Goal: Use online tool/utility: Use online tool/utility

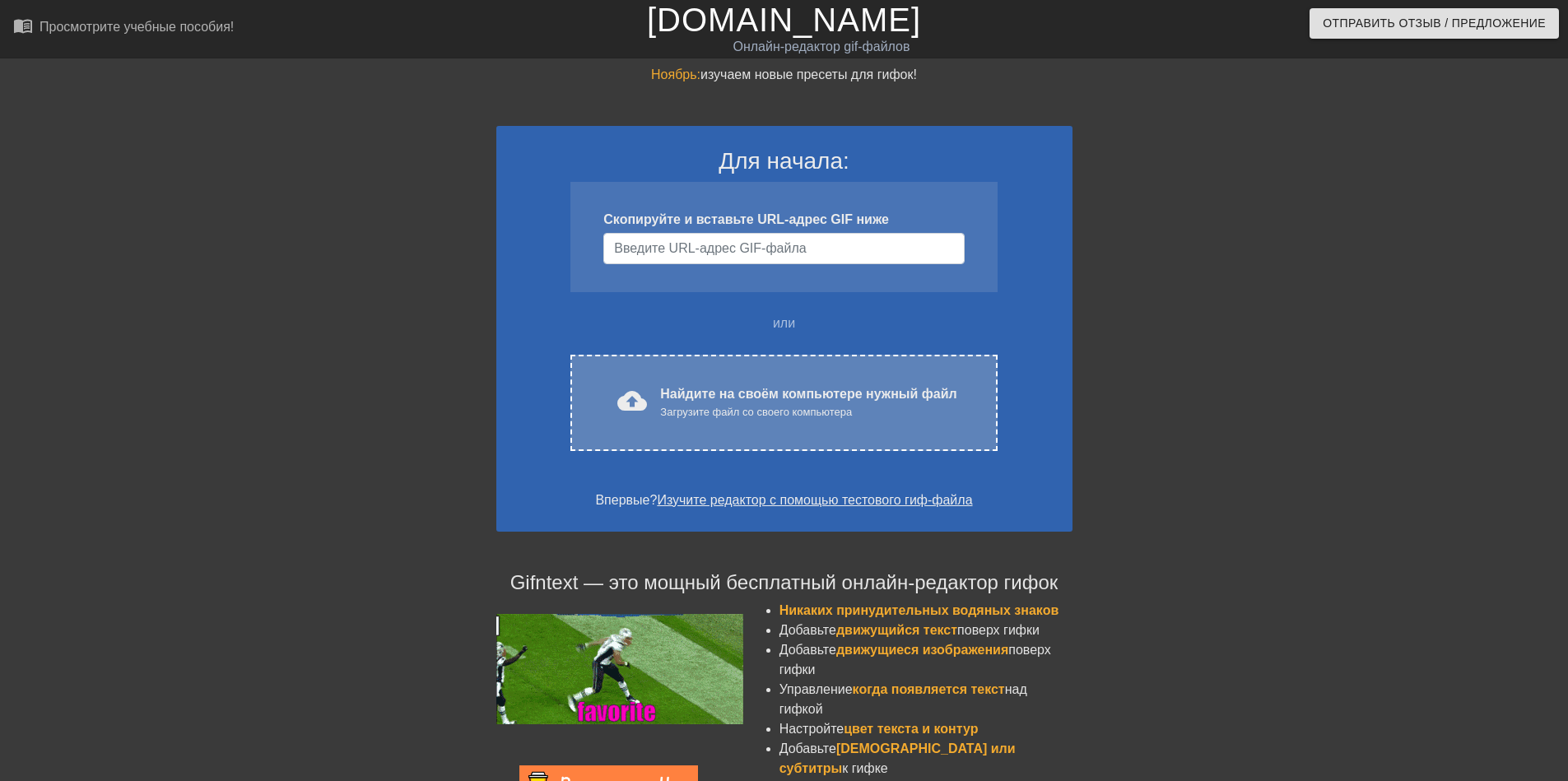
click at [621, 385] on div "cloud_upload загрузить Найдите на своём компьютере нужный файл Загрузите файл с…" at bounding box center [783, 403] width 357 height 37
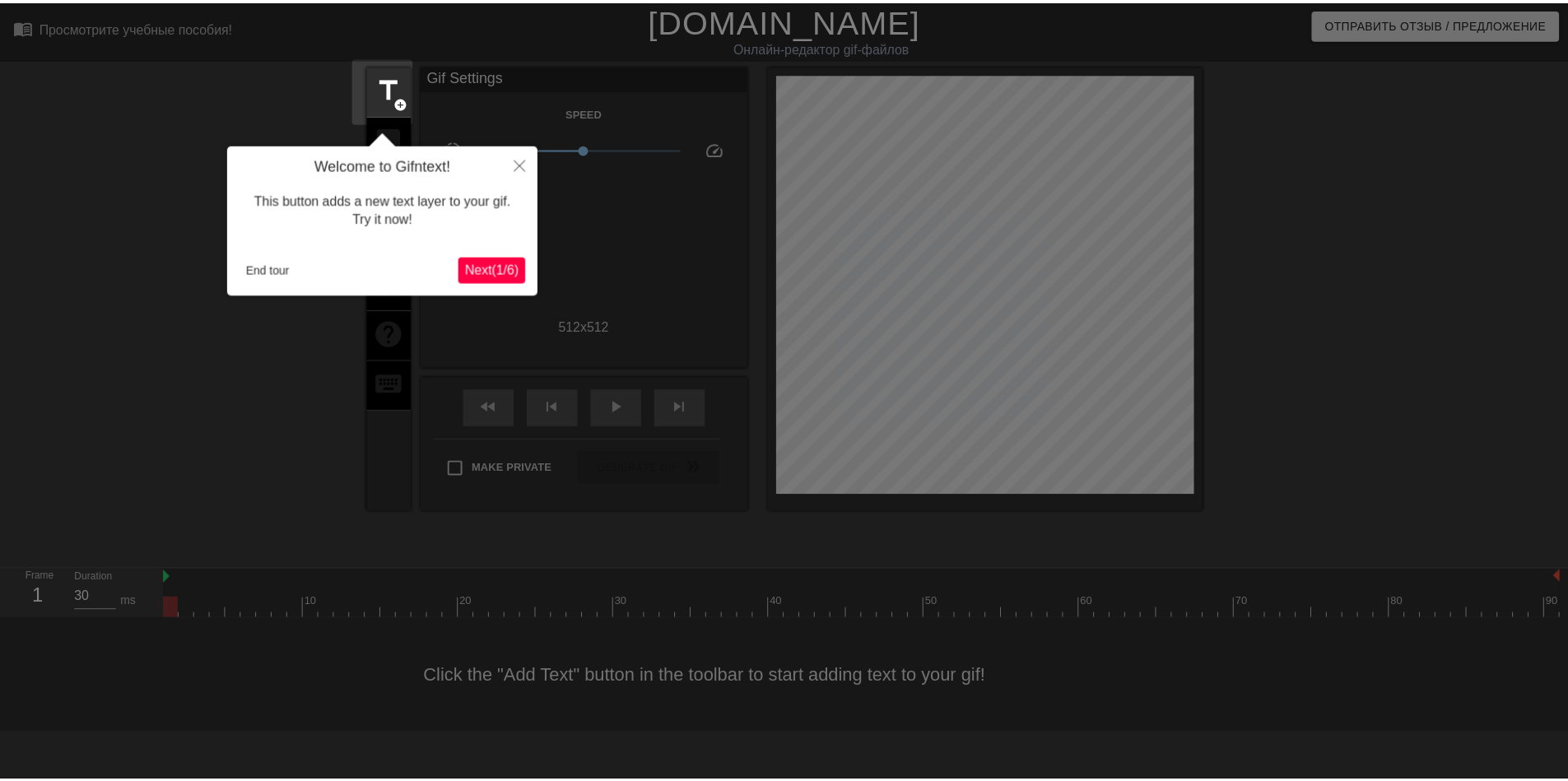
scroll to position [40, 0]
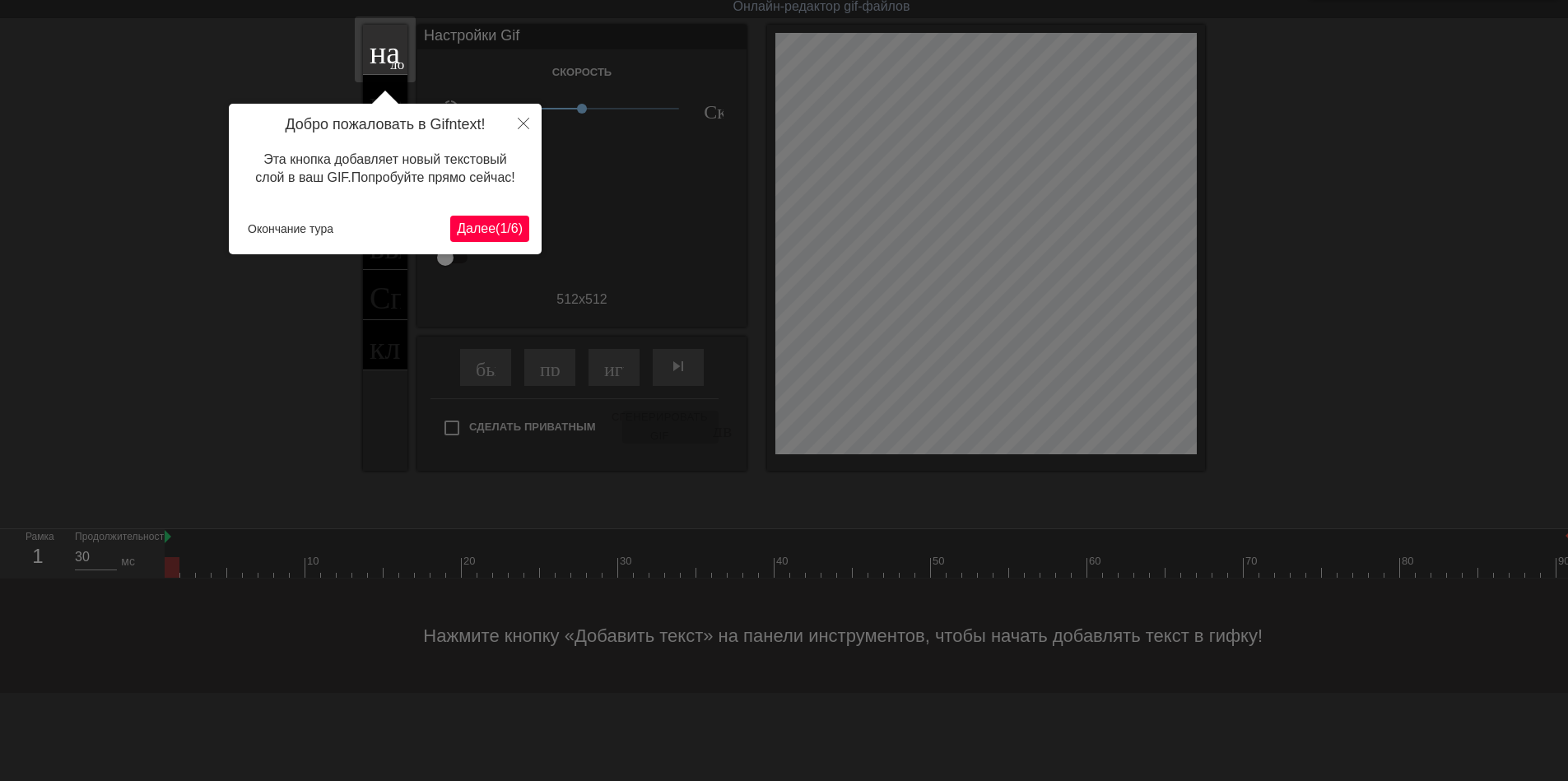
click at [511, 230] on ya-tr-span "6" at bounding box center [514, 227] width 7 height 14
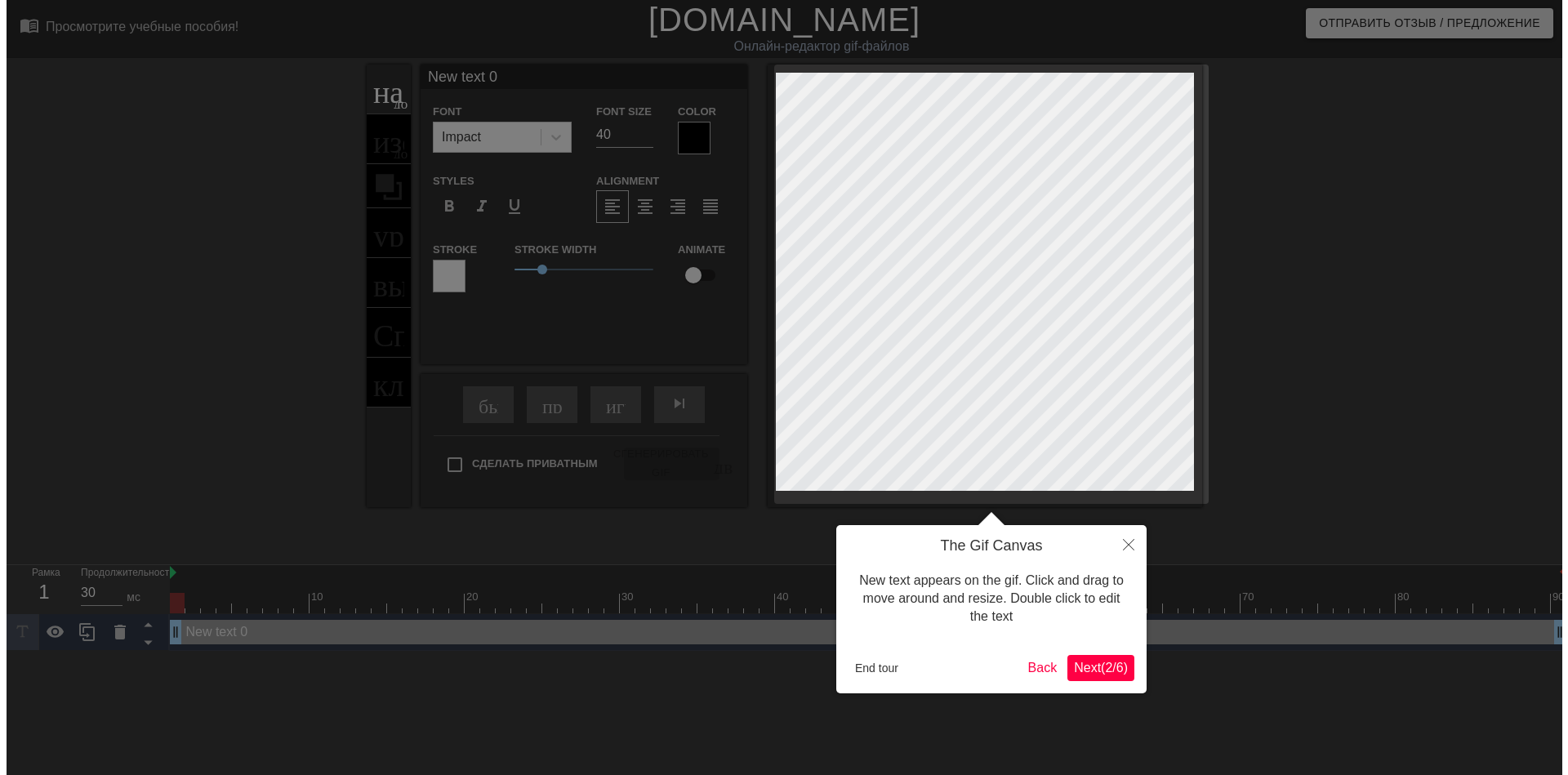
scroll to position [0, 0]
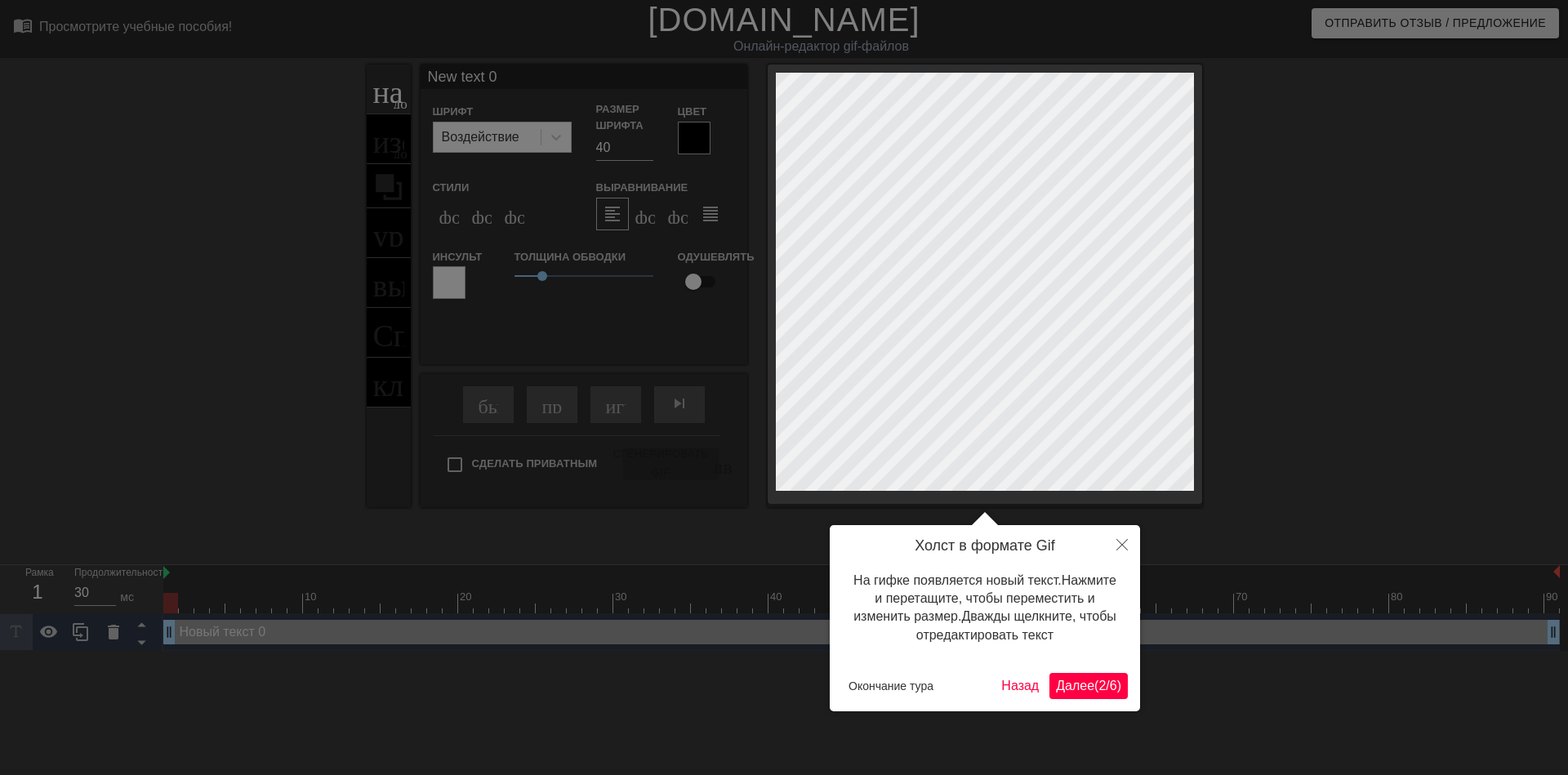
click at [1085, 689] on ya-tr-span "Далее" at bounding box center [1075, 685] width 38 height 14
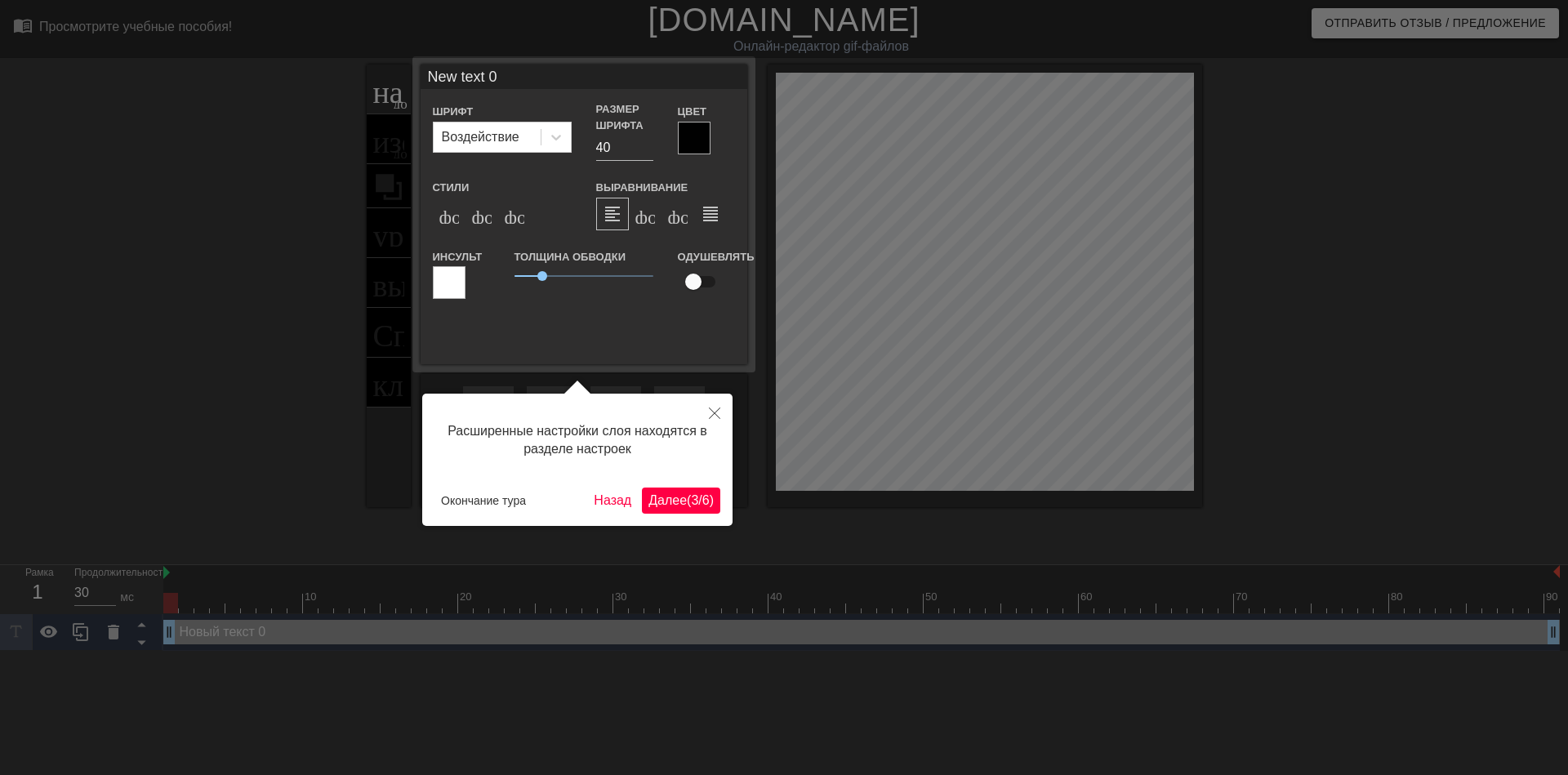
click at [679, 509] on button "Далее ( 3 / 6 )" at bounding box center [681, 500] width 78 height 26
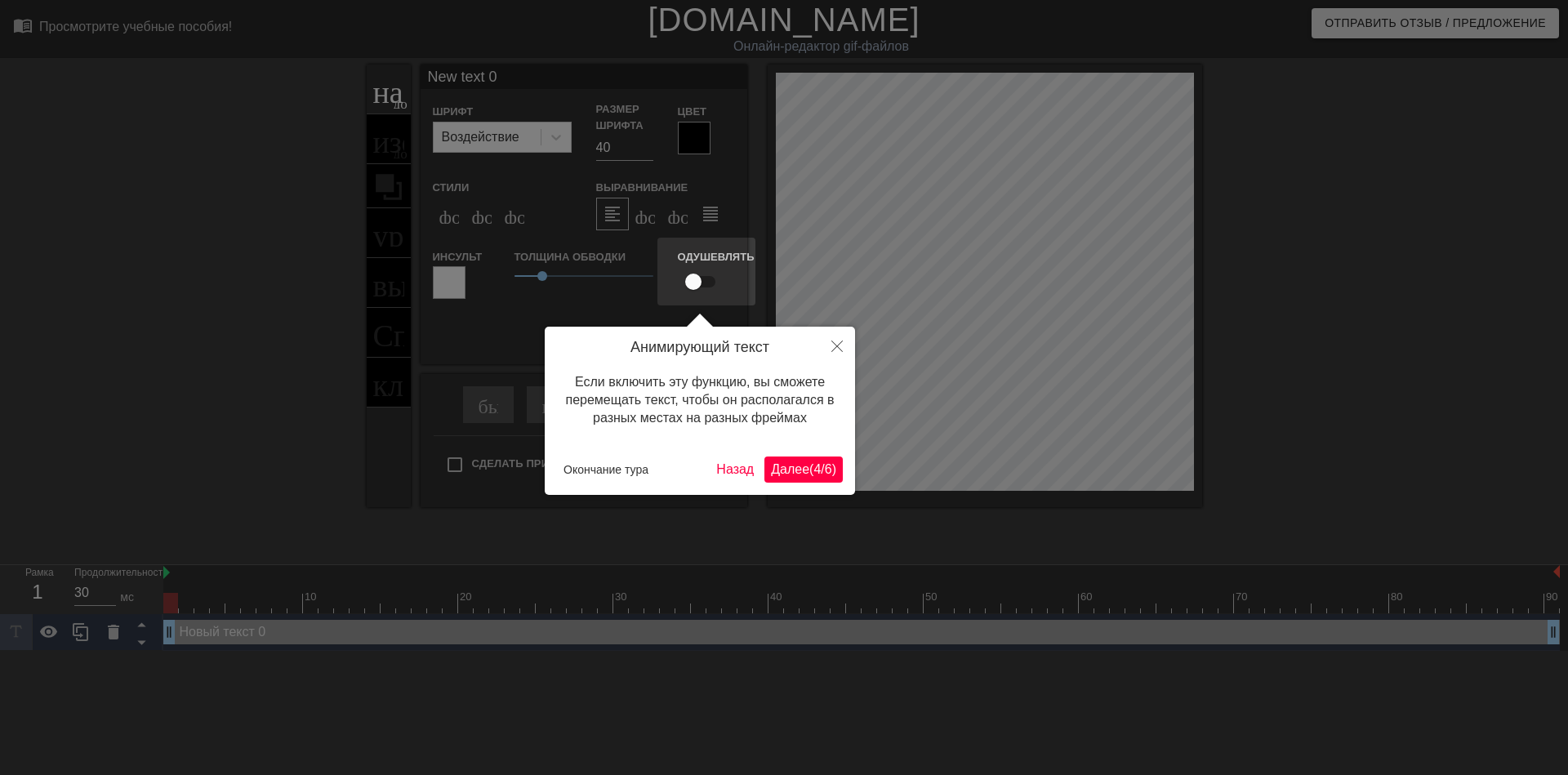
click at [790, 480] on button "Далее ( 4 / 6 )" at bounding box center [803, 470] width 78 height 26
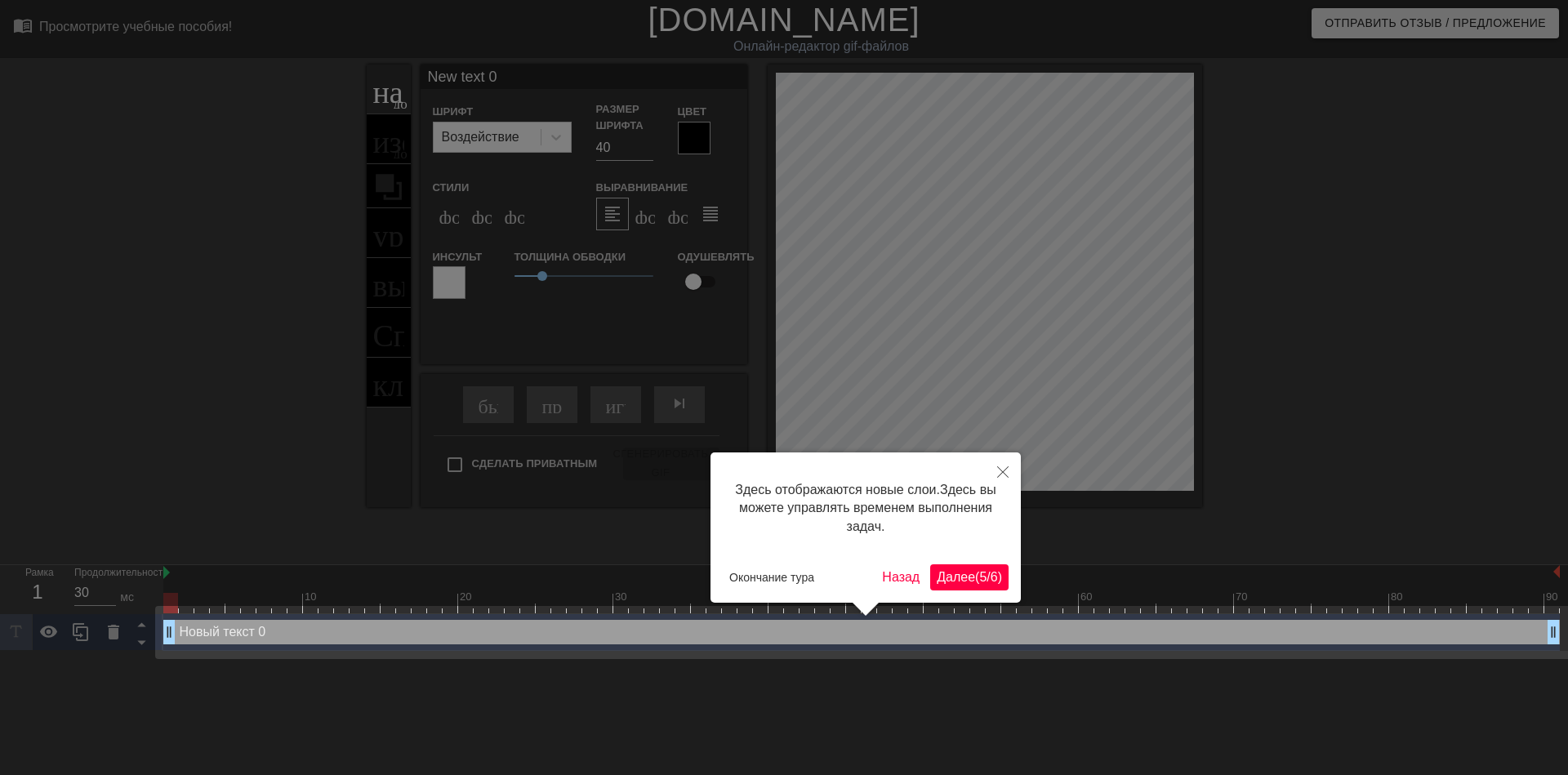
click at [957, 575] on ya-tr-span "Далее" at bounding box center [955, 576] width 38 height 14
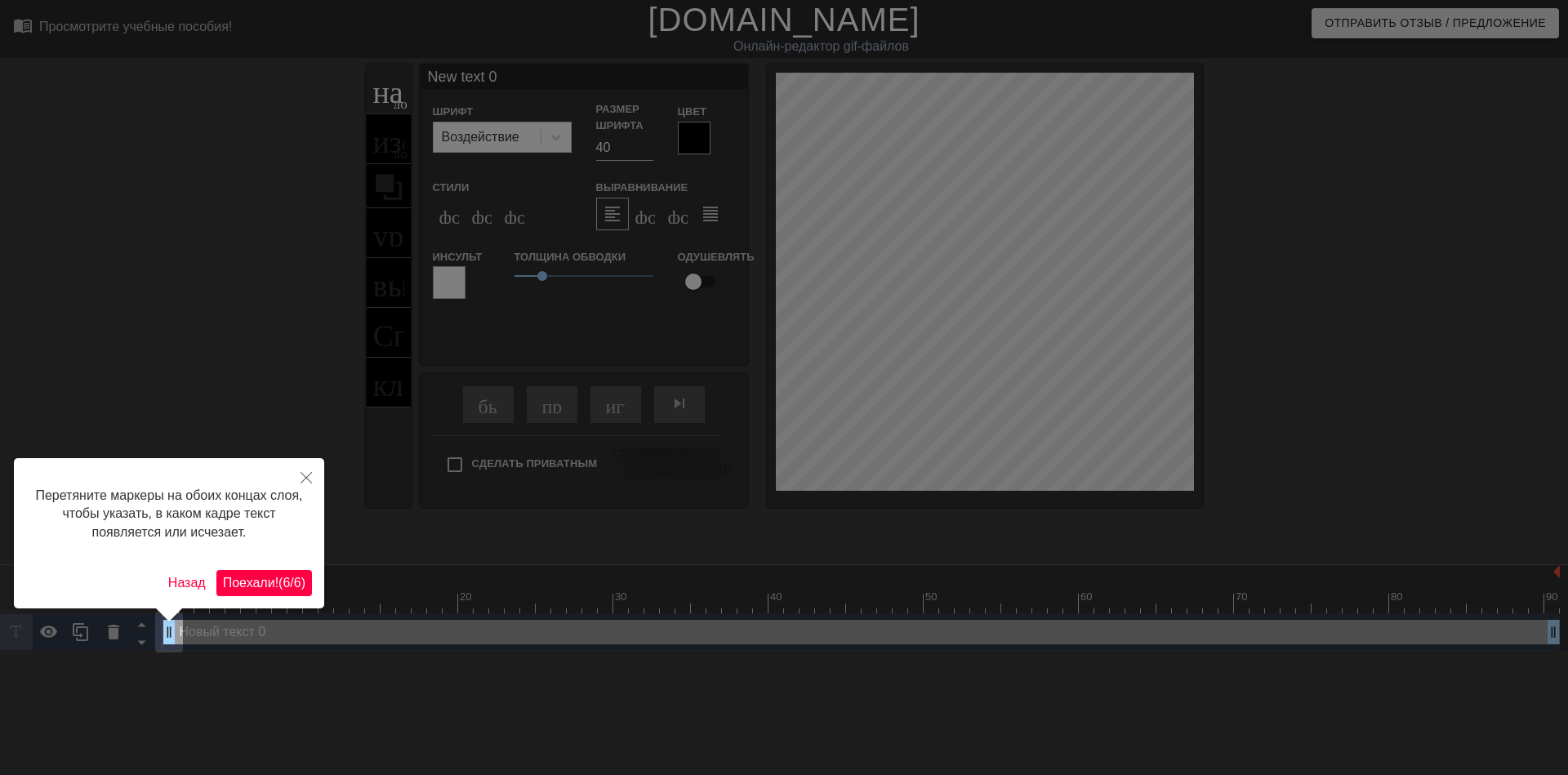
click at [279, 588] on ya-tr-span "(" at bounding box center [280, 582] width 5 height 14
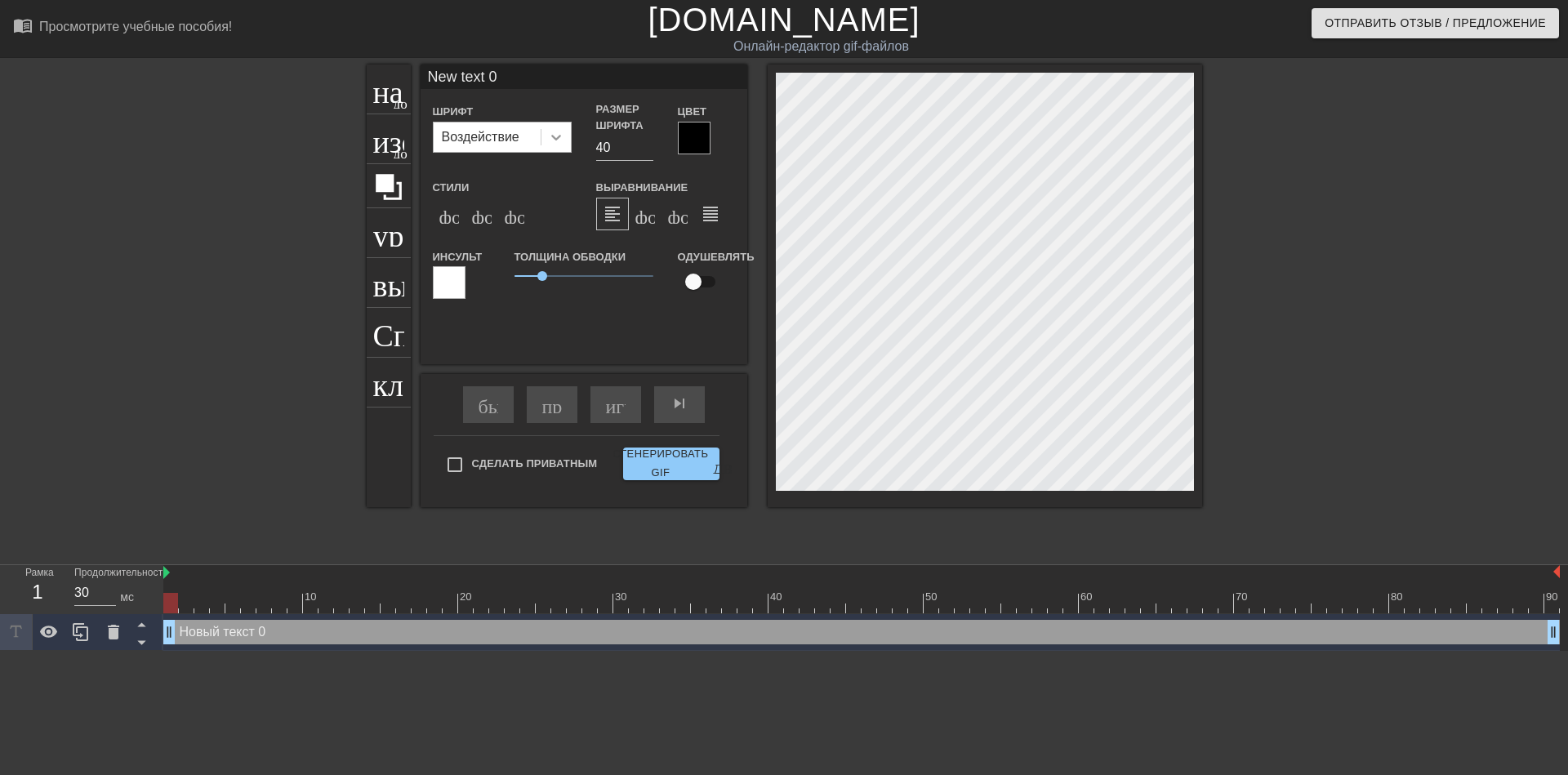
click at [556, 141] on icon at bounding box center [557, 137] width 16 height 16
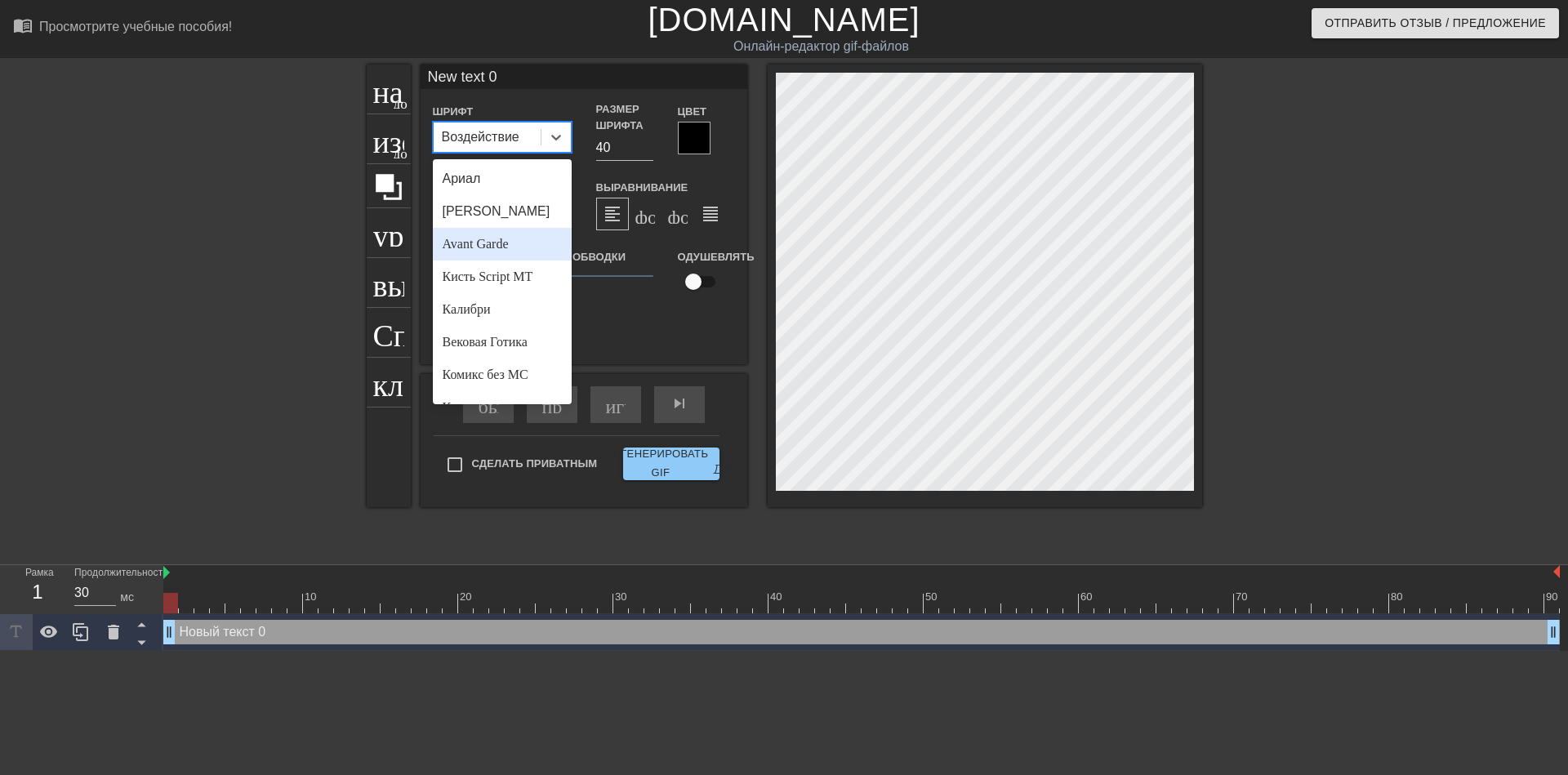
click at [494, 250] on ya-tr-span "Avant Garde" at bounding box center [475, 243] width 66 height 14
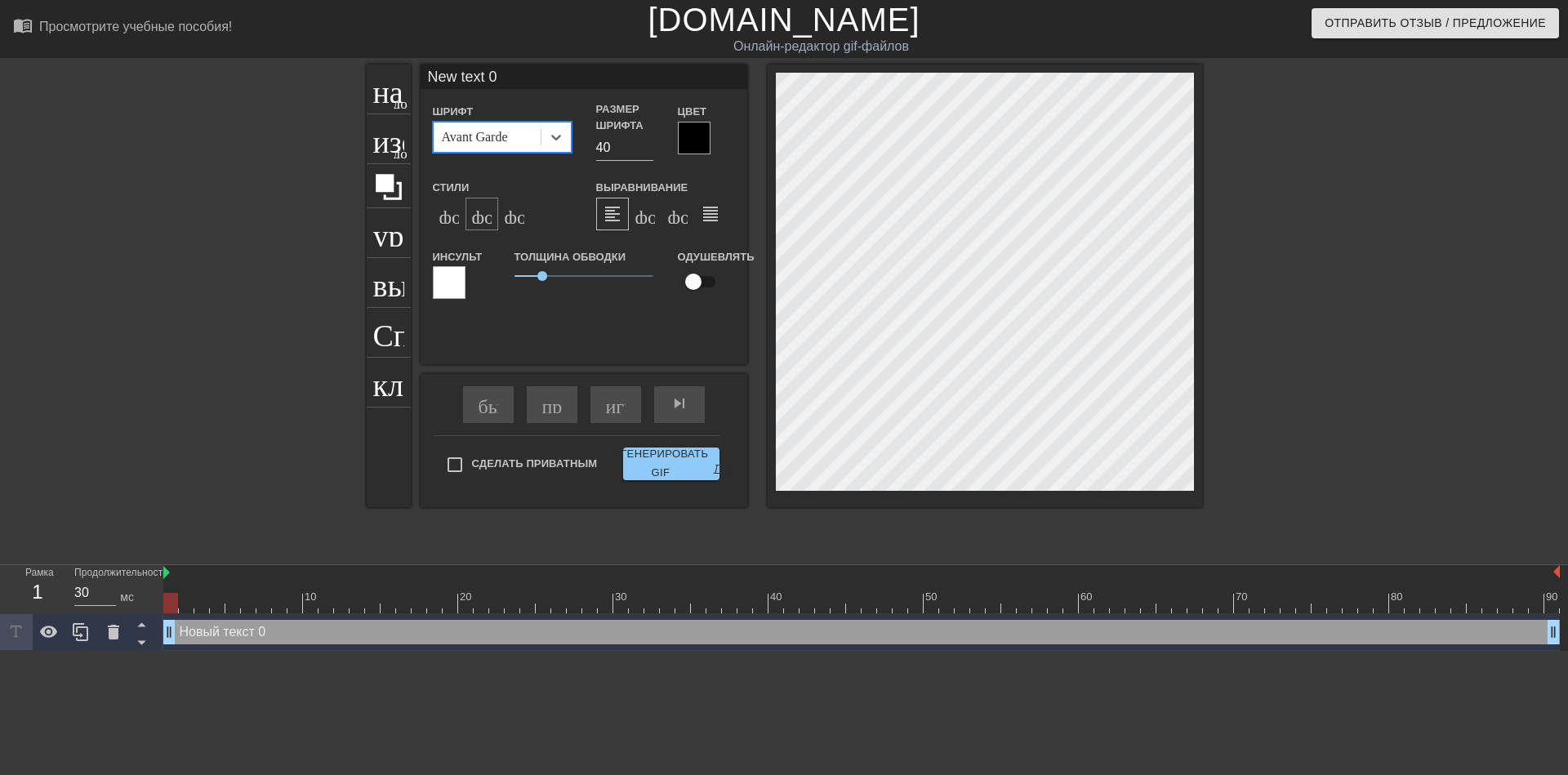
click at [489, 213] on ya-tr-span "формат_italic" at bounding box center [571, 214] width 198 height 20
click at [602, 146] on input "40" at bounding box center [624, 148] width 57 height 26
type input "30"
type input "ew text 0"
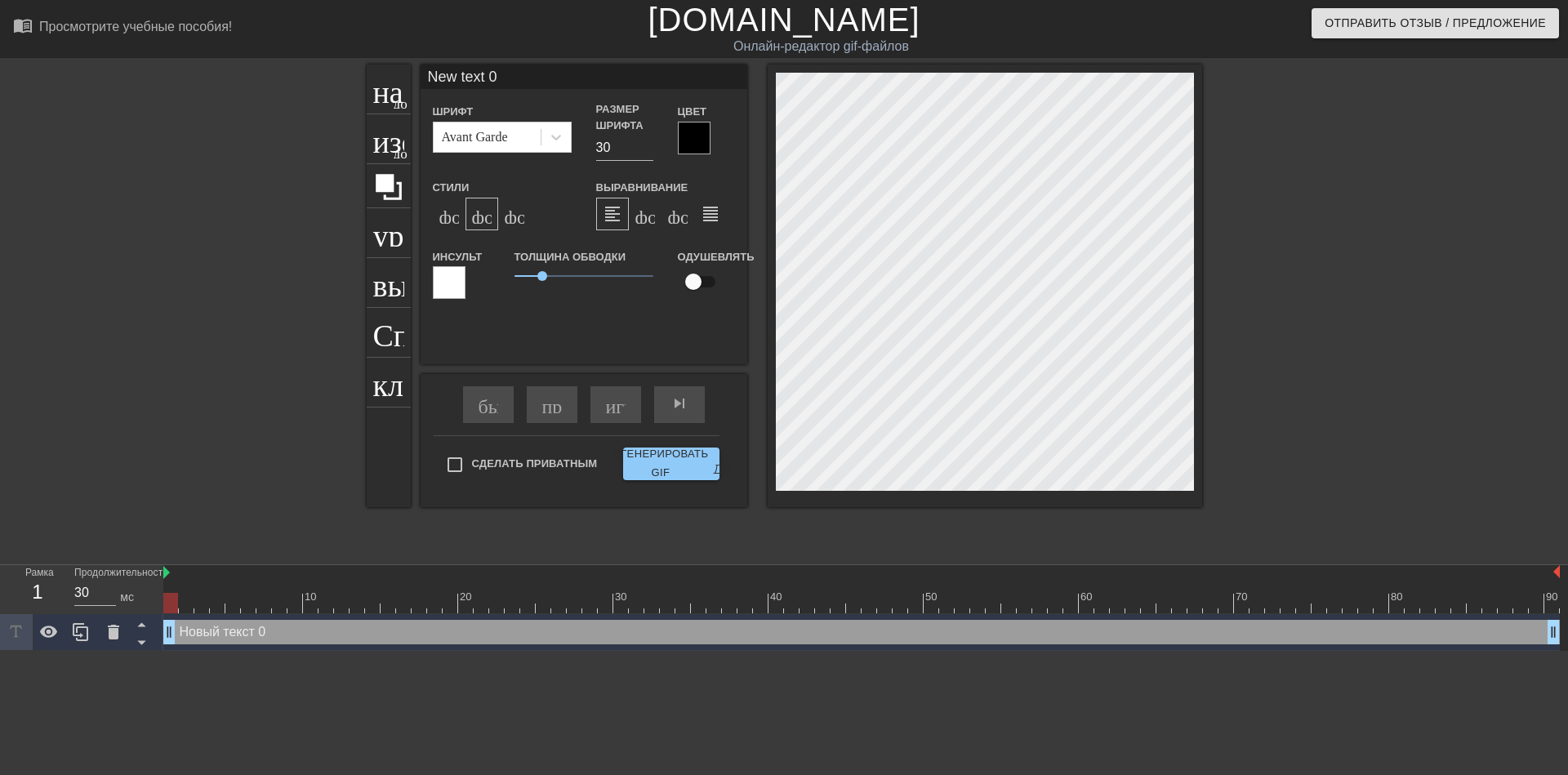
type textarea "ew text 0"
type input "w text 0"
type textarea "w text 0"
type input "text 0"
type textarea "text 0"
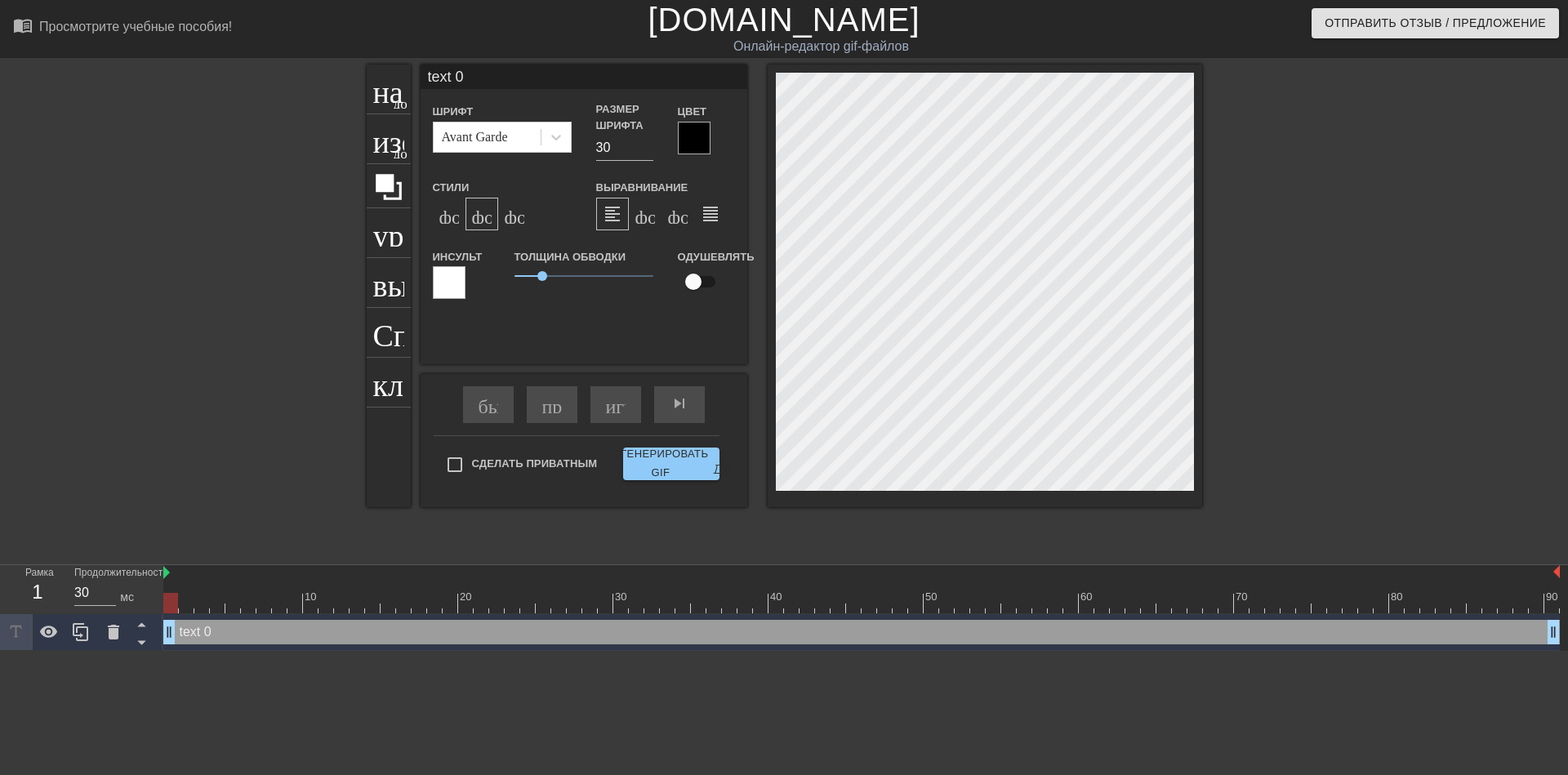
type input "text 0"
type textarea "text 0"
type input "ext 0"
type textarea "ext 0"
type input "xt 0"
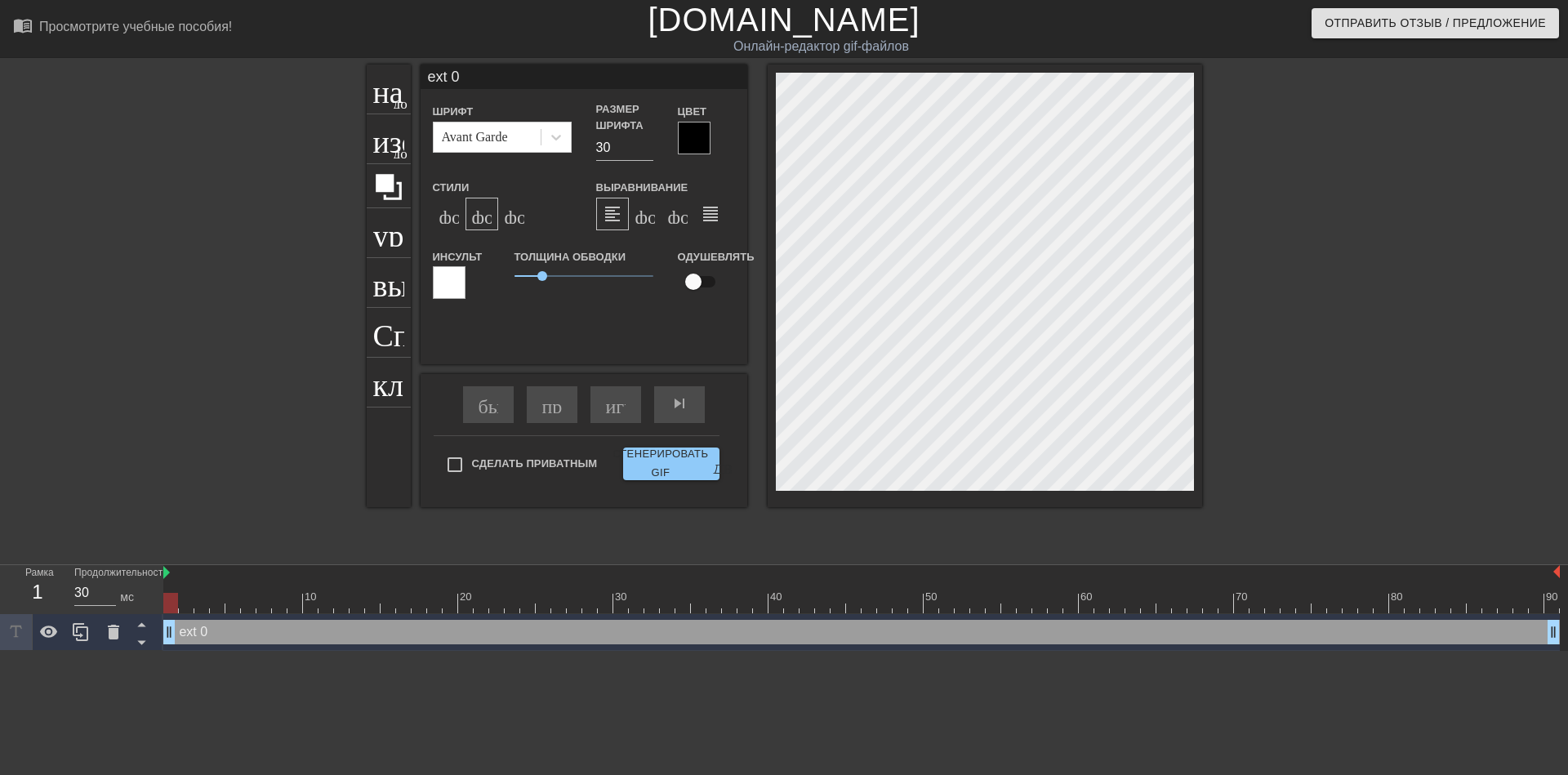
type textarea "xt 0"
type input "t 0"
type textarea "t 0"
type input "0"
type textarea "0"
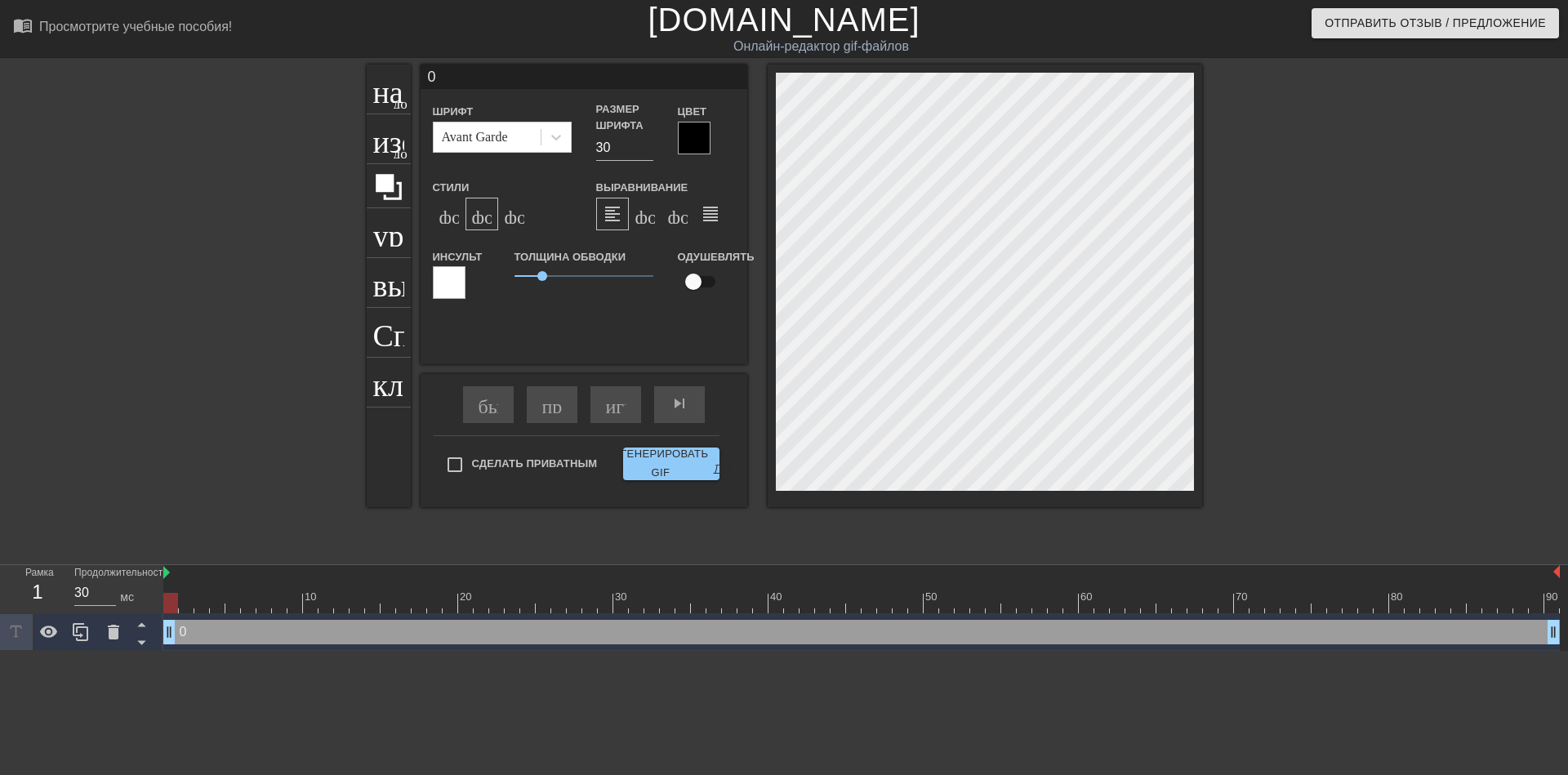
type input "0"
type textarea "0"
type input "@"
type textarea "@"
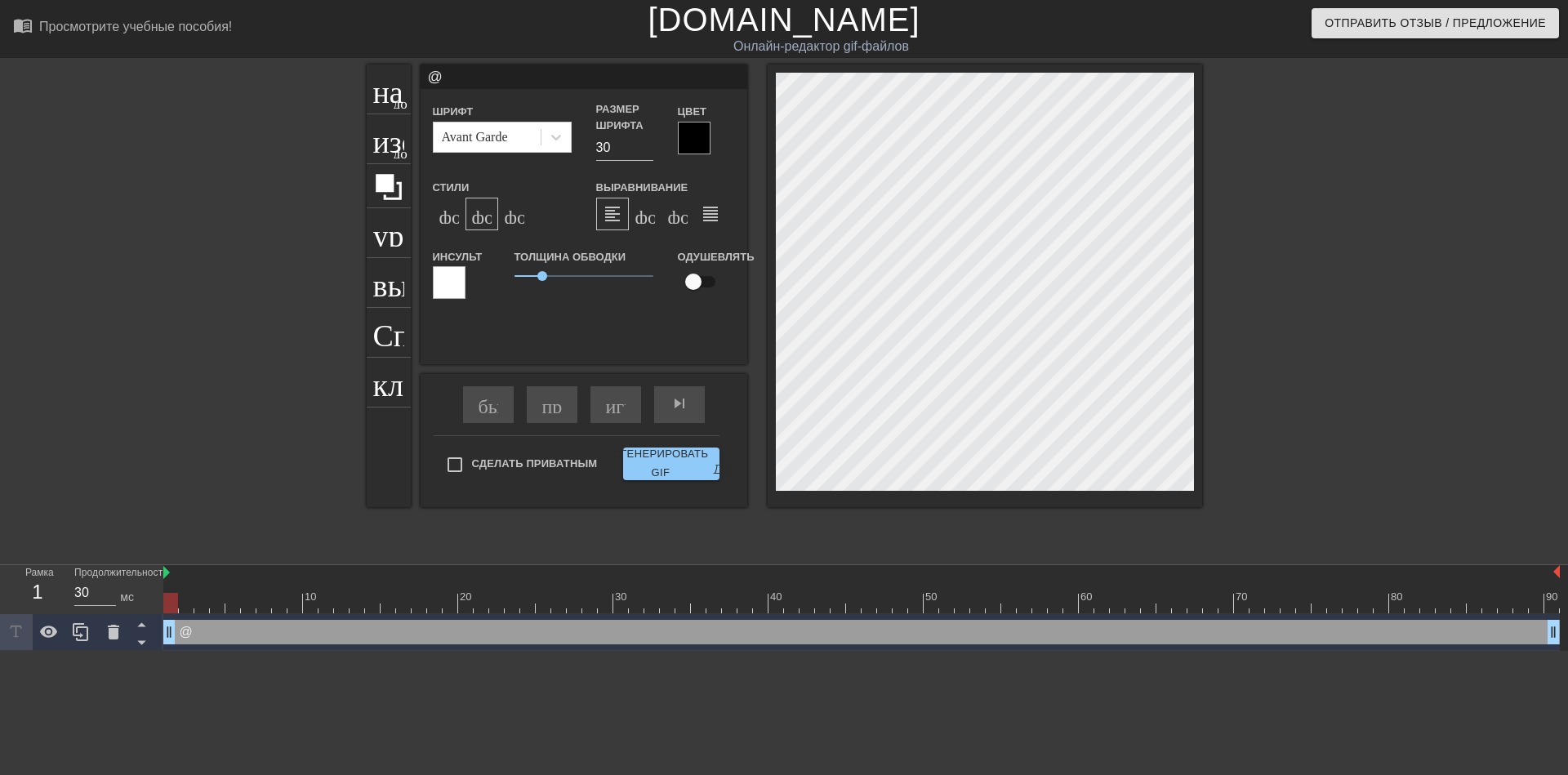
type input "@s"
type textarea "@s"
type input "@st"
type textarea "@st"
type input "@sti"
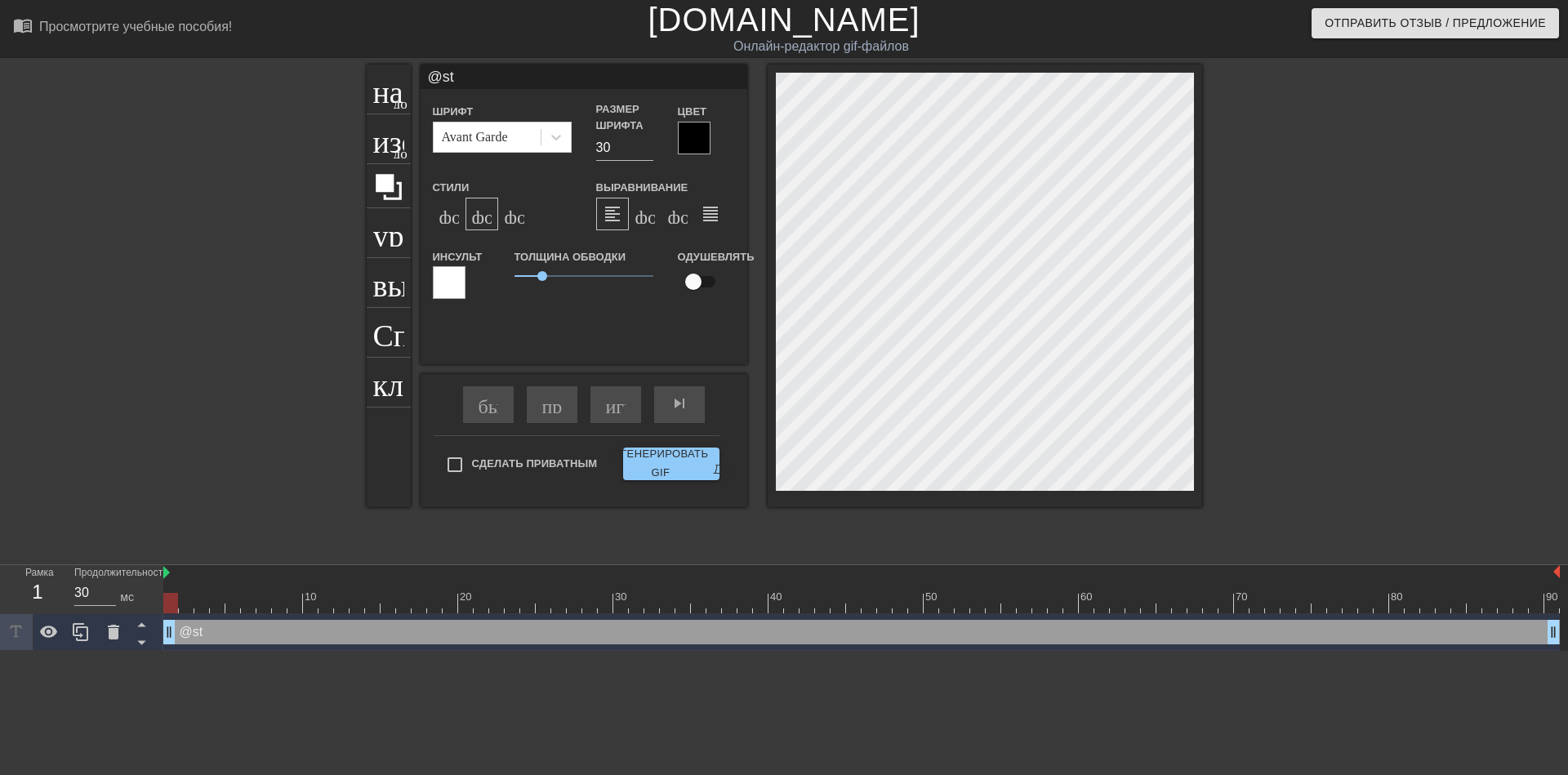
type textarea "@sti"
type input "@stic"
type textarea "@stic"
type input "@stick"
type textarea "@stick"
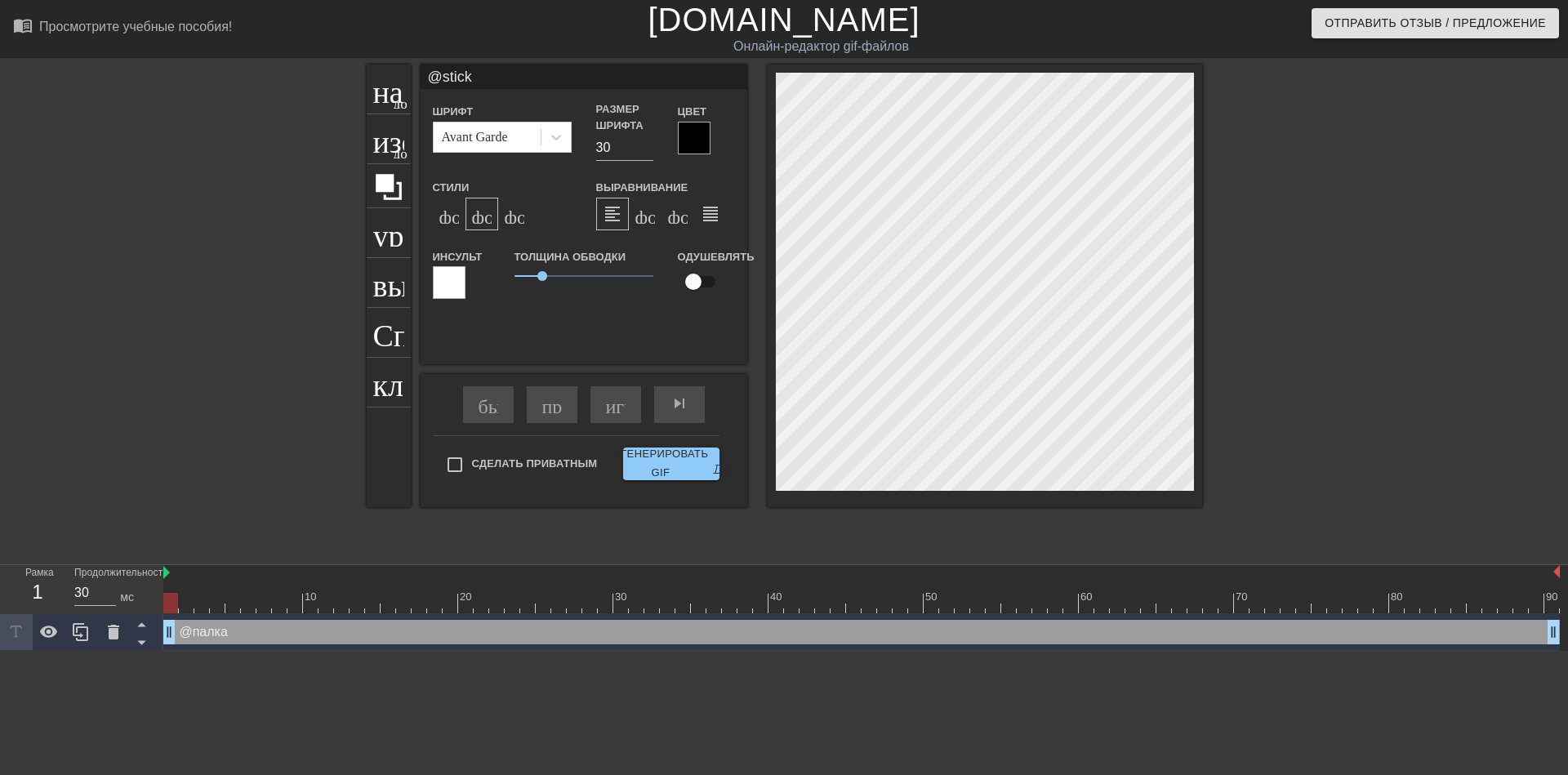
type input "@sticke"
type textarea "@sticke"
type input "@sticker"
type textarea "@sticker"
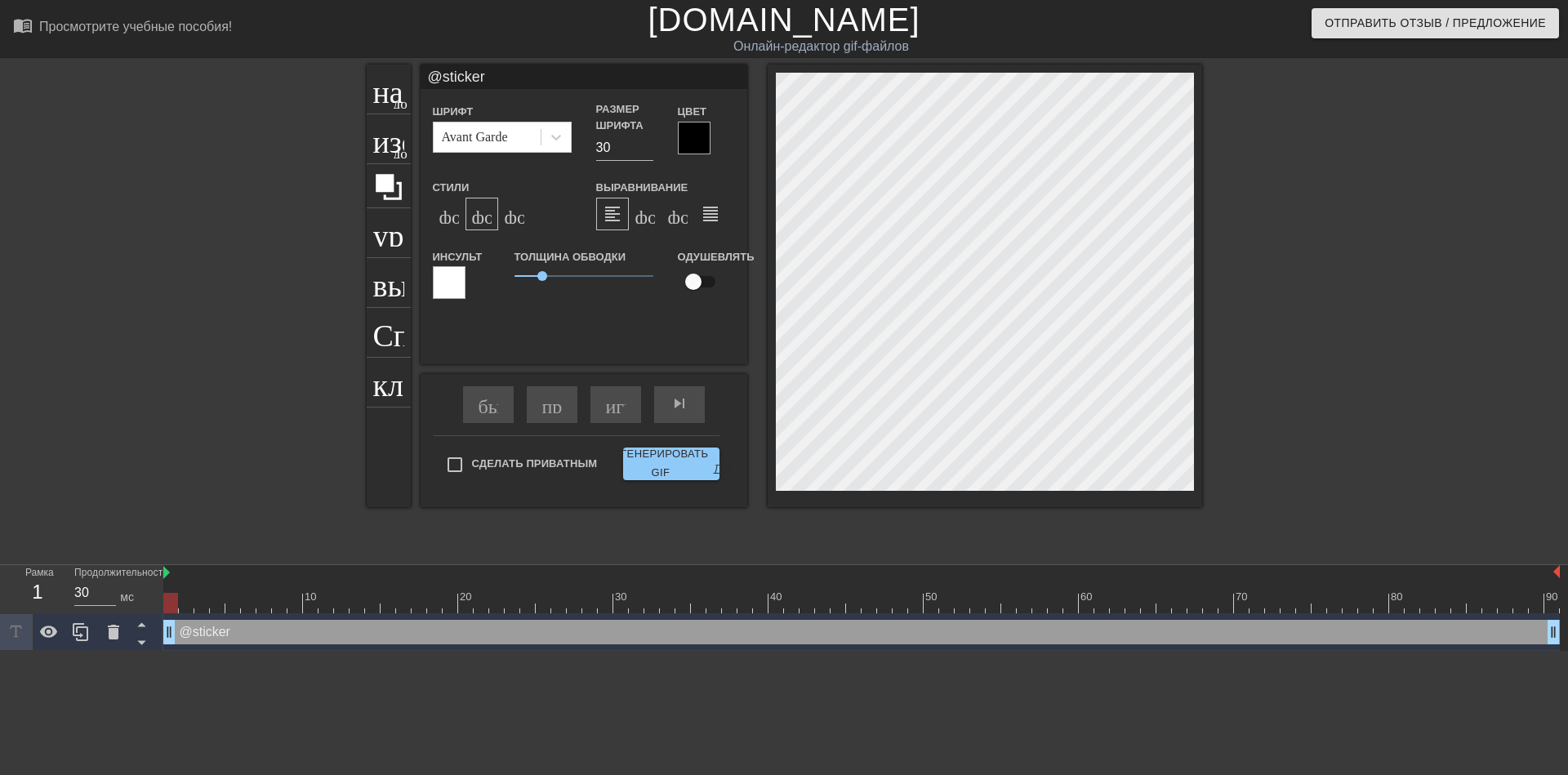
type input "@stickerb"
type textarea "@stickerb"
type input "@stickerba"
type textarea "@stickerba"
type input "@stickerbas"
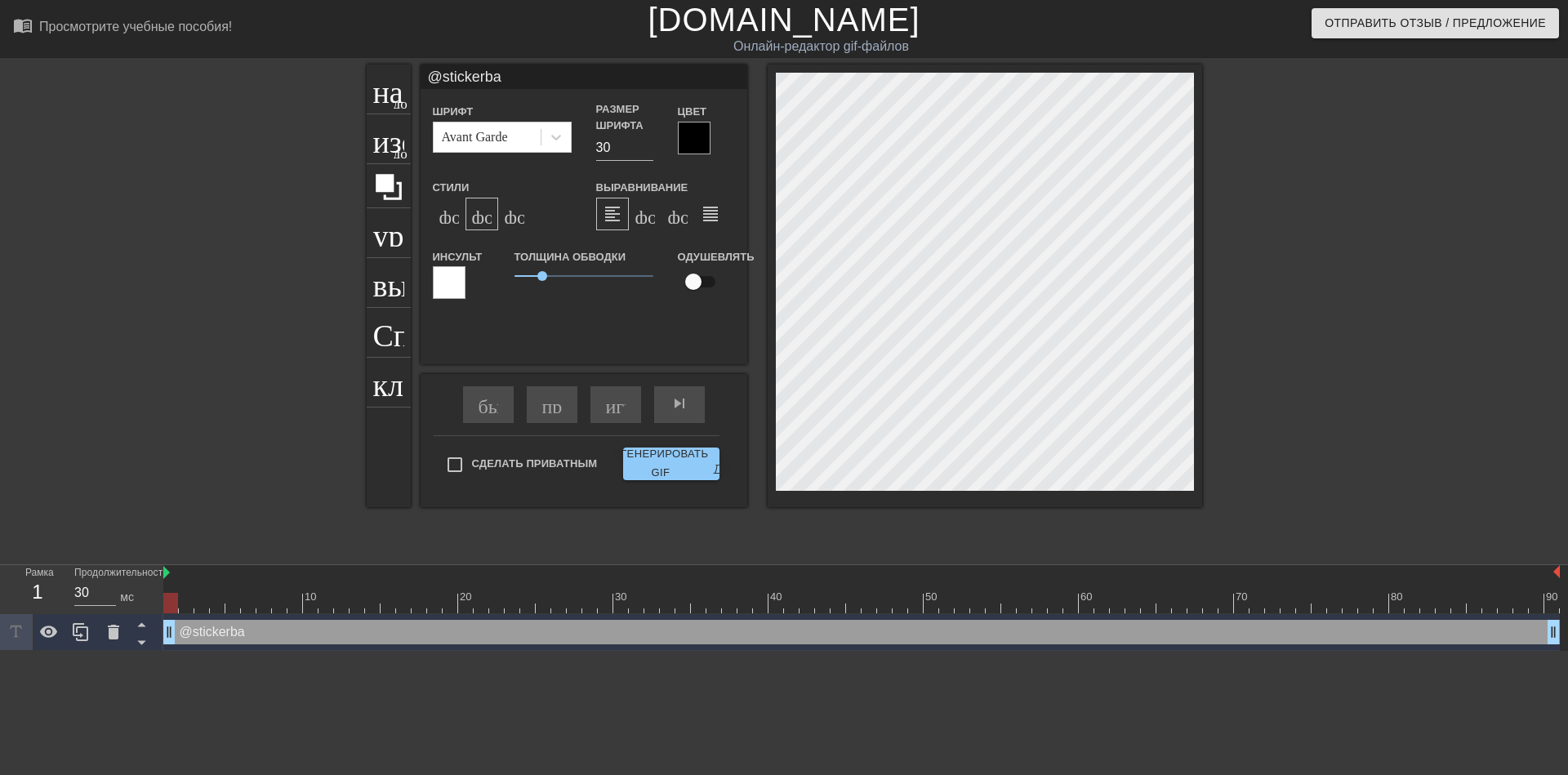
type textarea "@stickerbas"
type input "@stickerbase"
type textarea "@stickerbase"
type input "@stickerbase_"
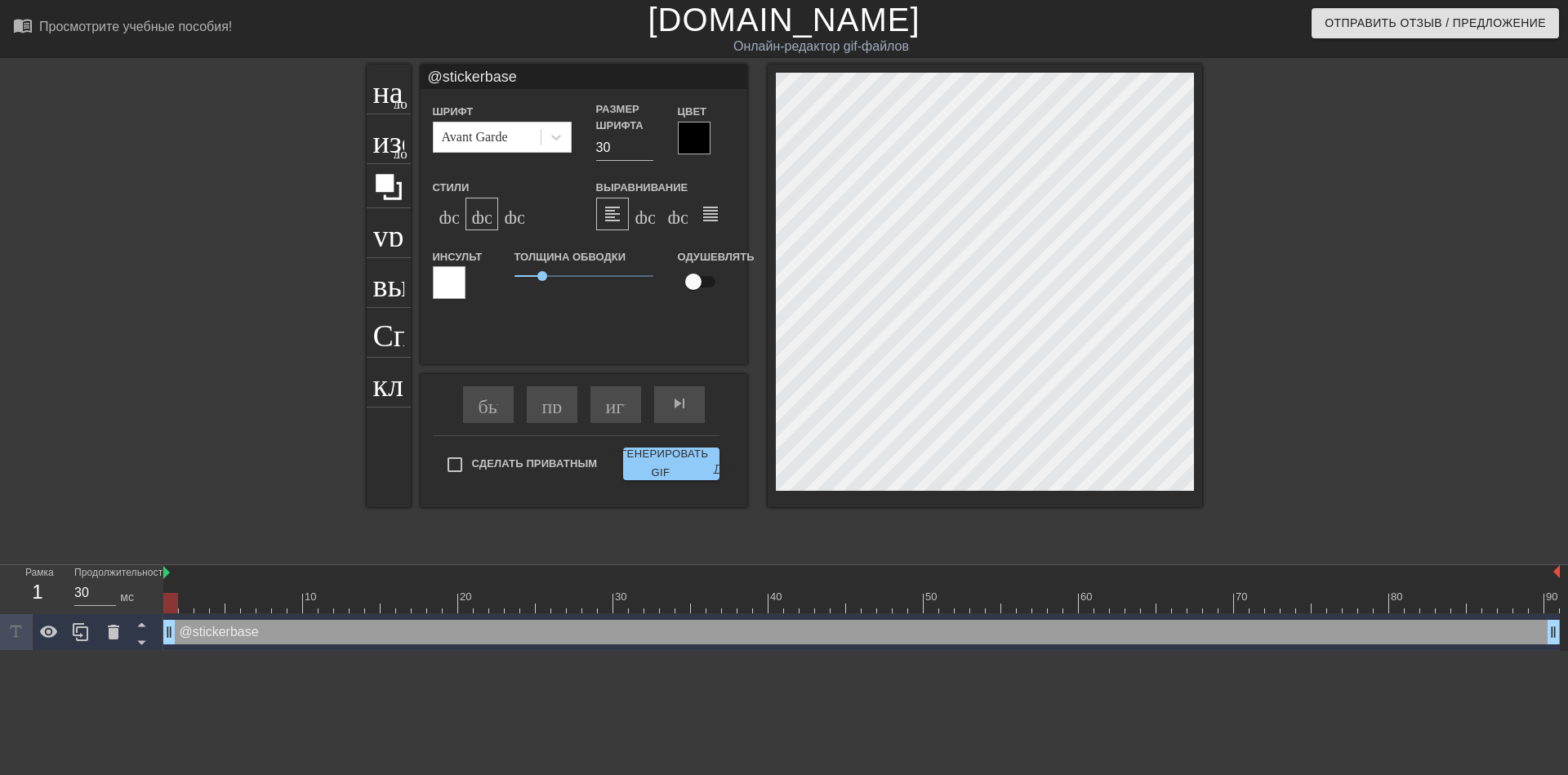
type textarea "@stickerbase_"
type input "@stickerbase_r"
type textarea "@stickerbase_r"
type input "@stickerbase_ru"
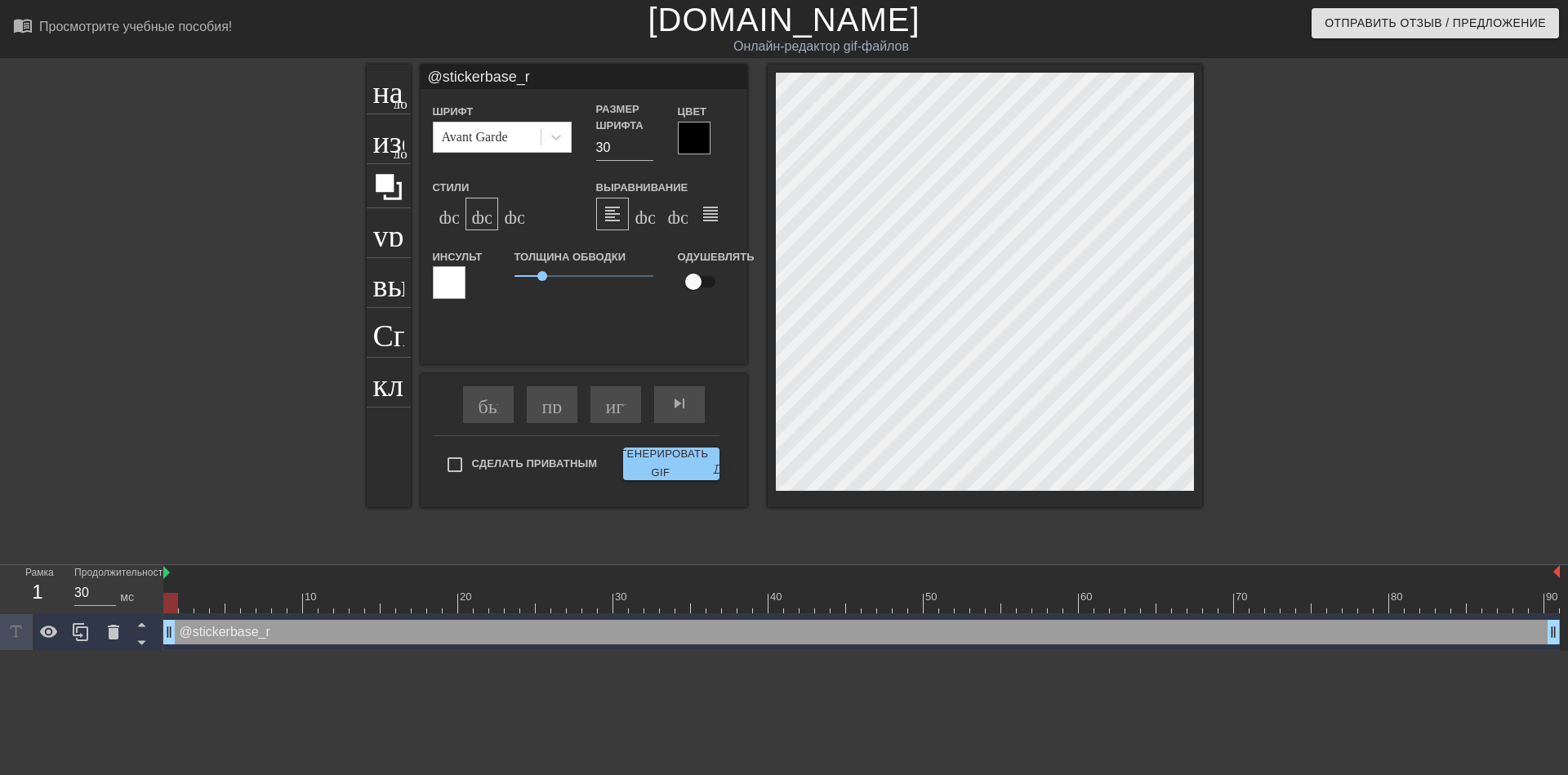
type textarea "@stickerbase_ru"
click at [672, 456] on ya-tr-span "Сгенерировать GIF" at bounding box center [660, 463] width 95 height 37
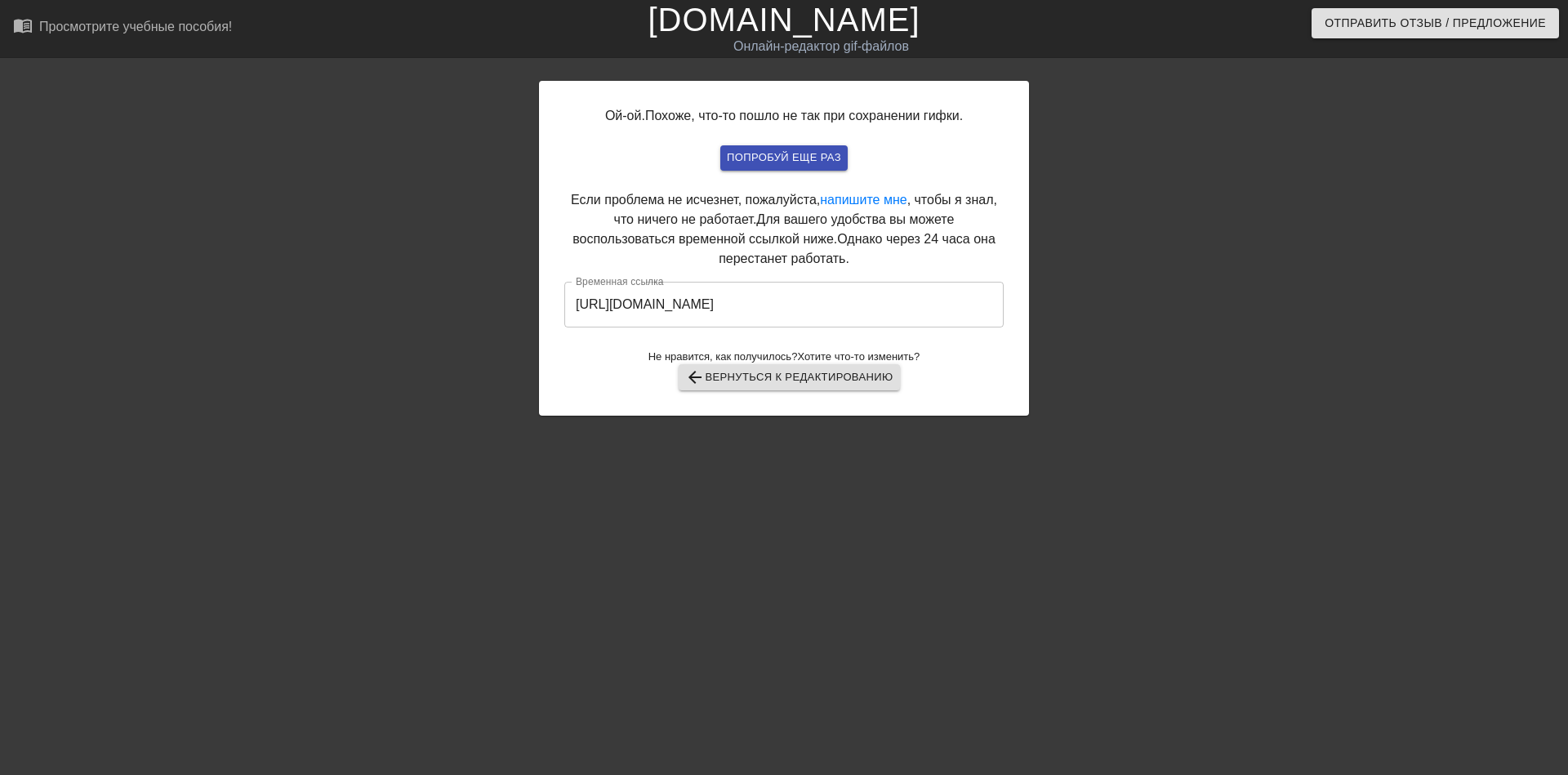
click at [776, 309] on input "[URL][DOMAIN_NAME]" at bounding box center [784, 305] width 440 height 45
click at [776, 308] on input "[URL][DOMAIN_NAME]" at bounding box center [784, 305] width 440 height 45
